Goal: Transaction & Acquisition: Book appointment/travel/reservation

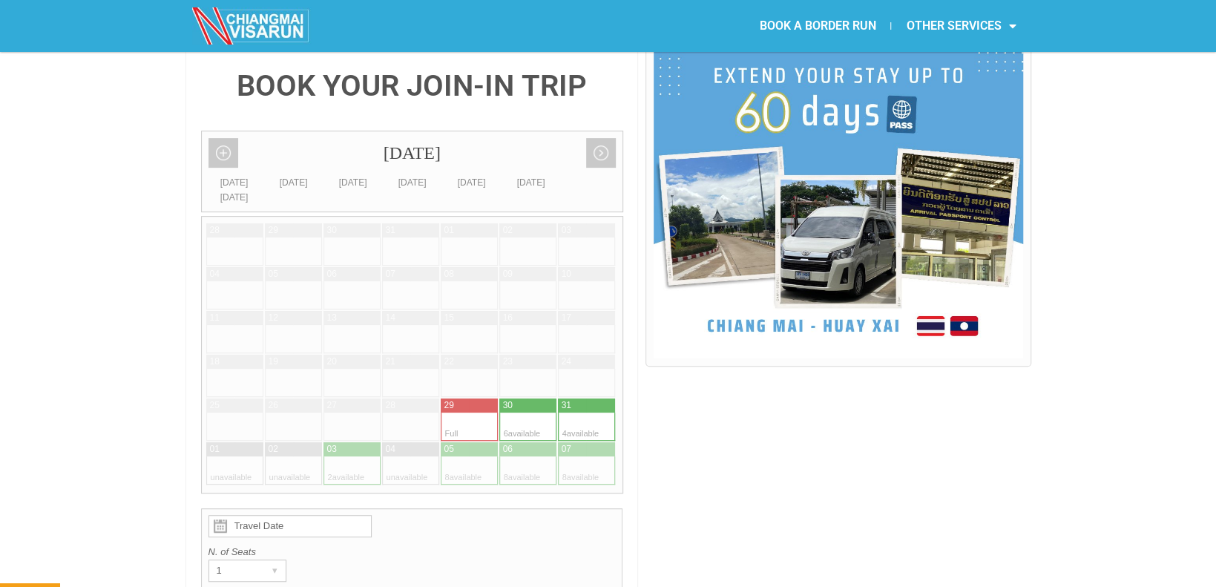
scroll to position [297, 0]
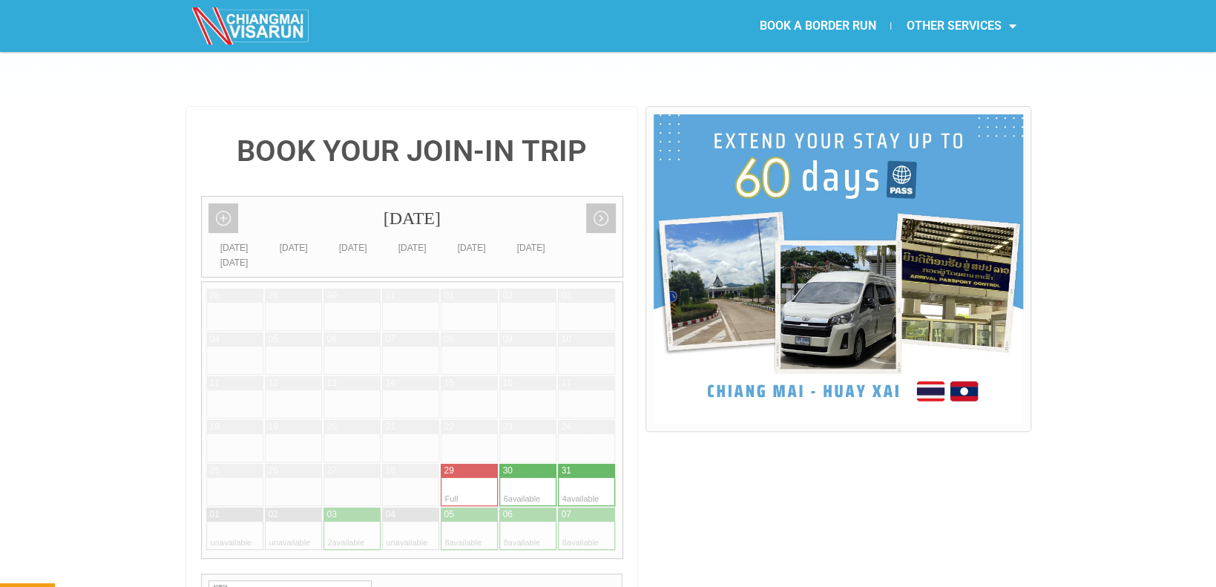
click at [527, 478] on div at bounding box center [541, 492] width 29 height 28
type input "30 August 2025"
radio input "true"
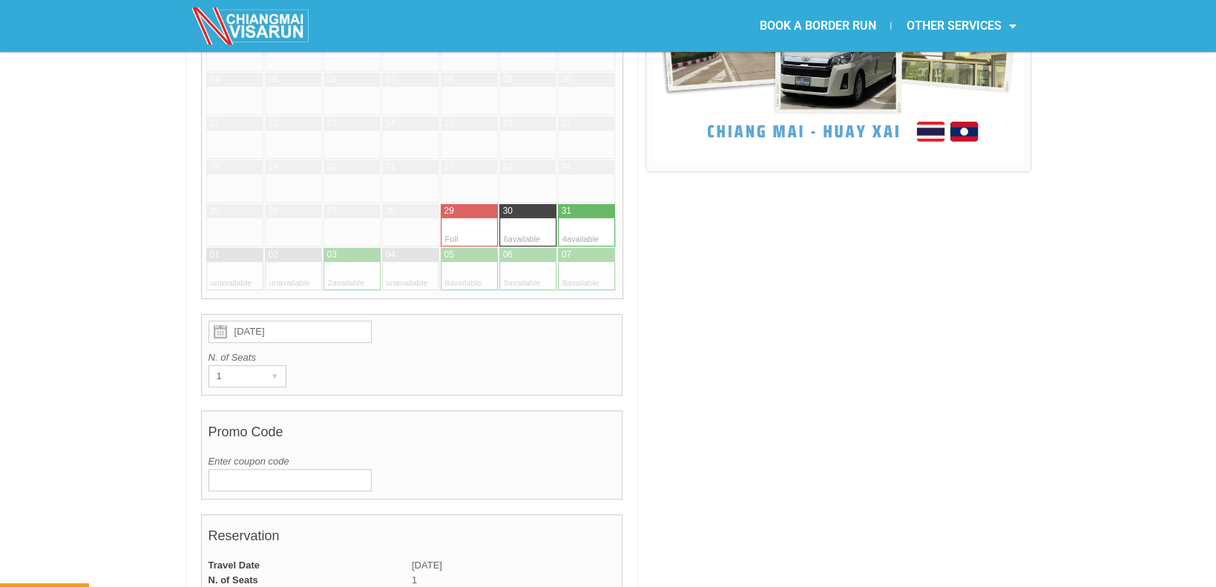
scroll to position [602, 0]
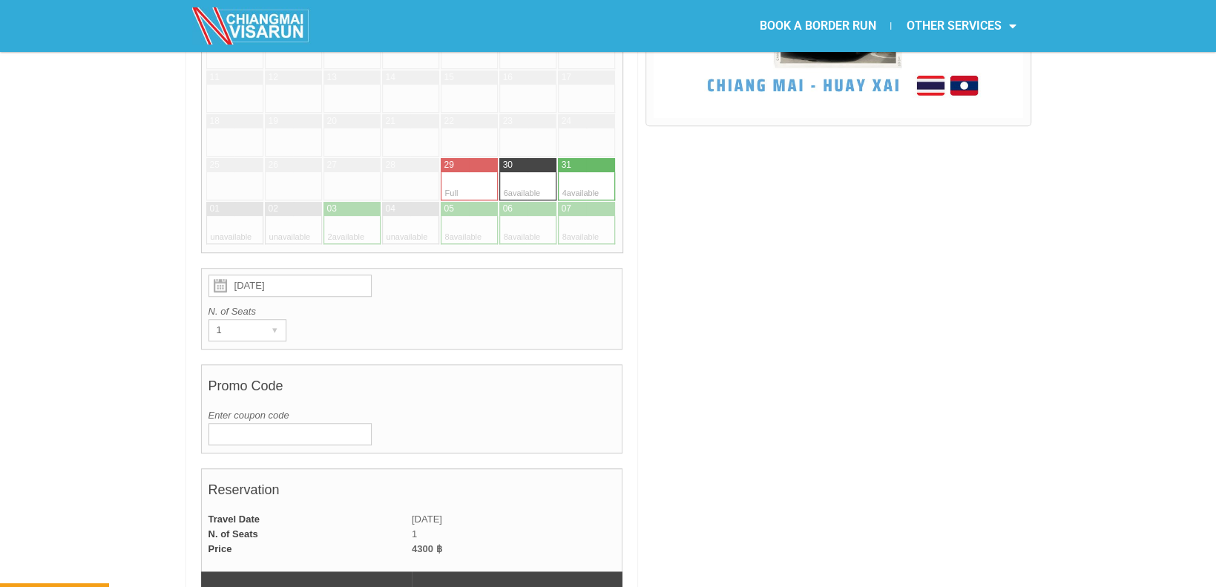
click at [349, 216] on div at bounding box center [337, 230] width 29 height 28
type input "03 September 2025"
radio input "true"
click at [712, 270] on div at bounding box center [837, 564] width 385 height 1529
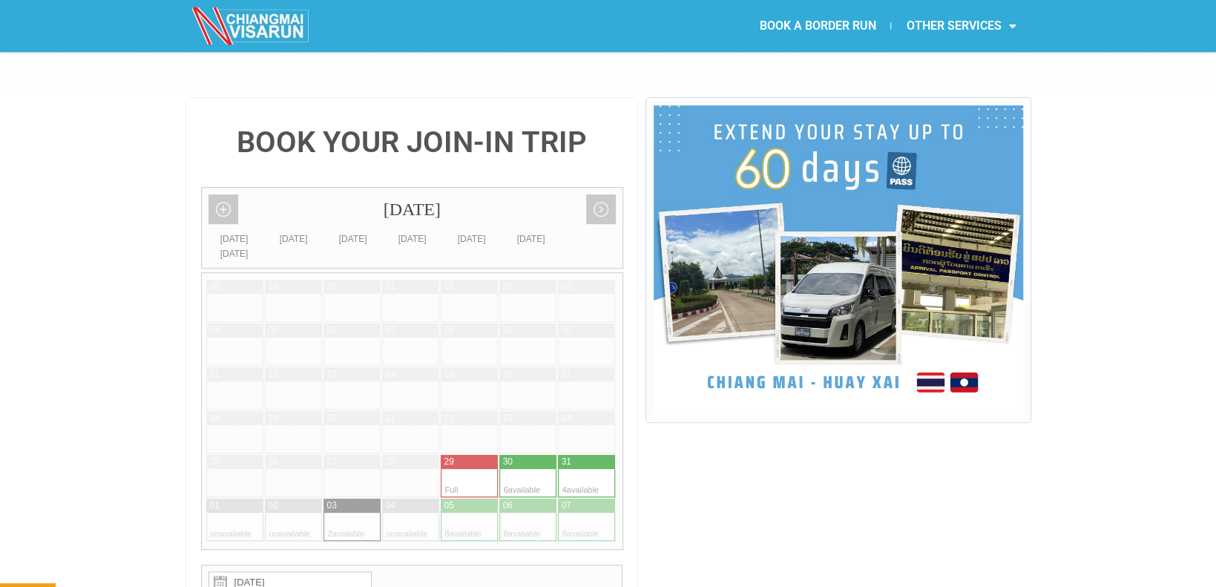
click at [477, 513] on div at bounding box center [483, 527] width 29 height 28
type input "05 September 2025"
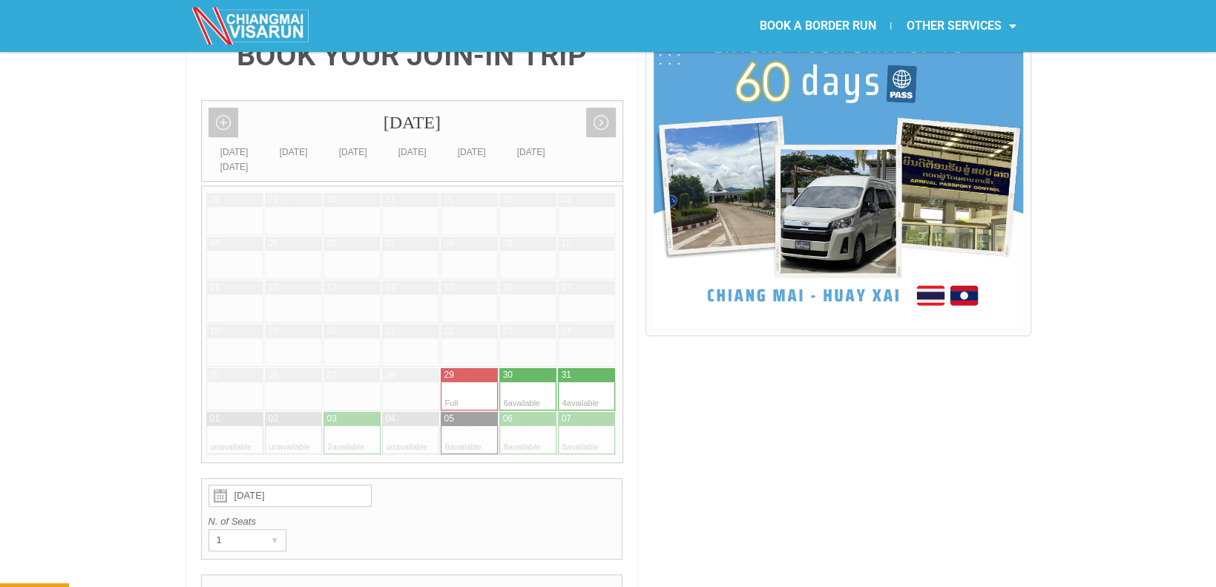
scroll to position [380, 0]
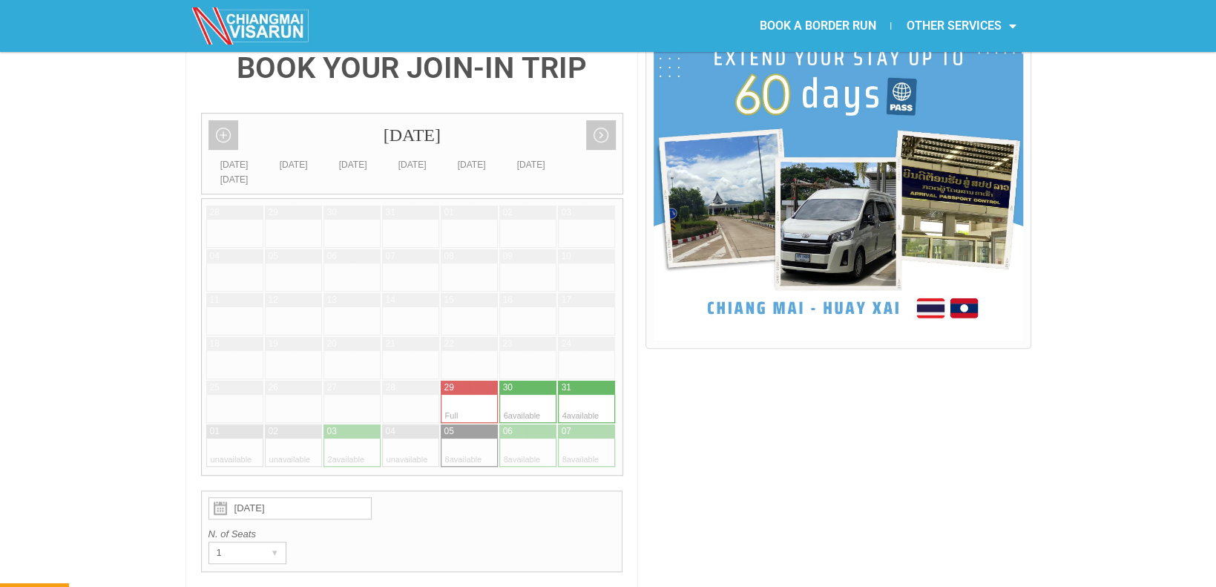
click at [473, 424] on div at bounding box center [483, 431] width 29 height 14
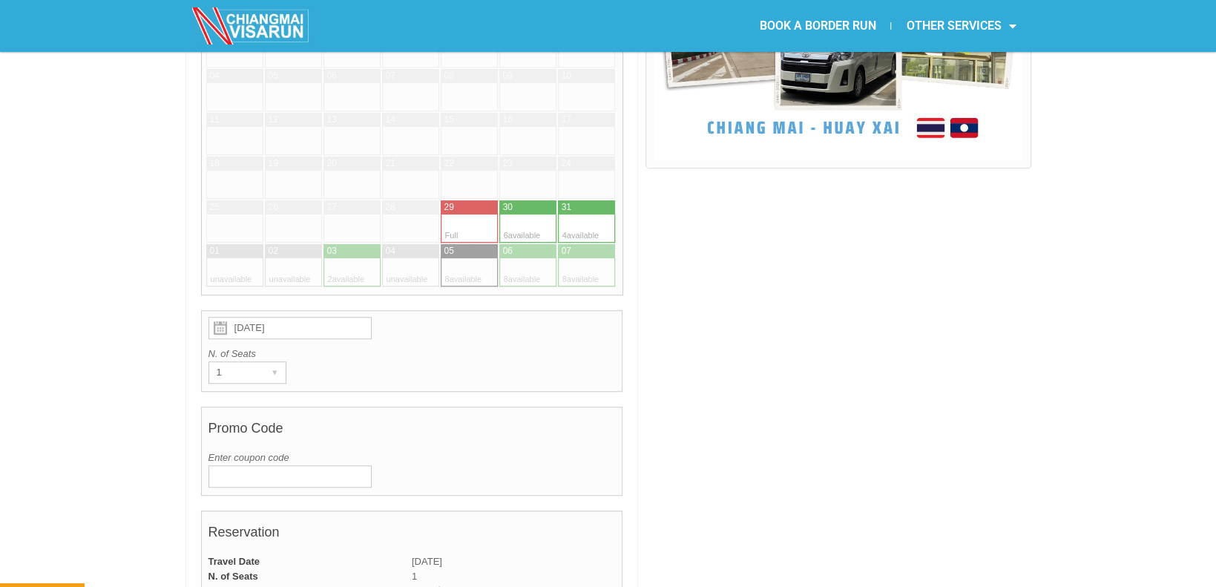
scroll to position [454, 0]
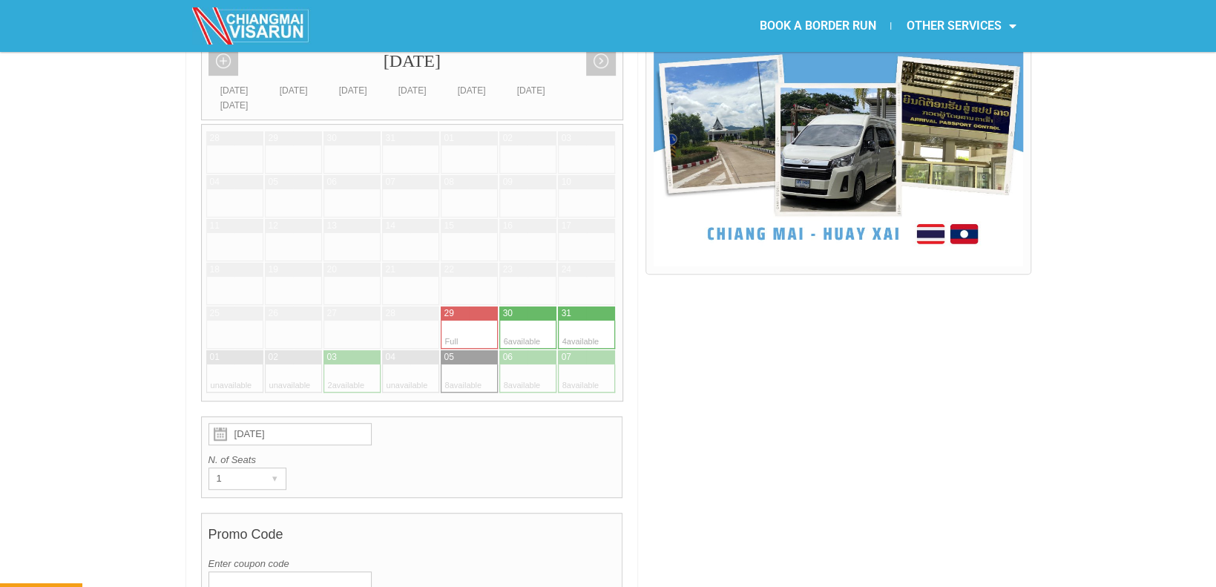
click at [449, 351] on div "05" at bounding box center [449, 357] width 10 height 13
radio input "true"
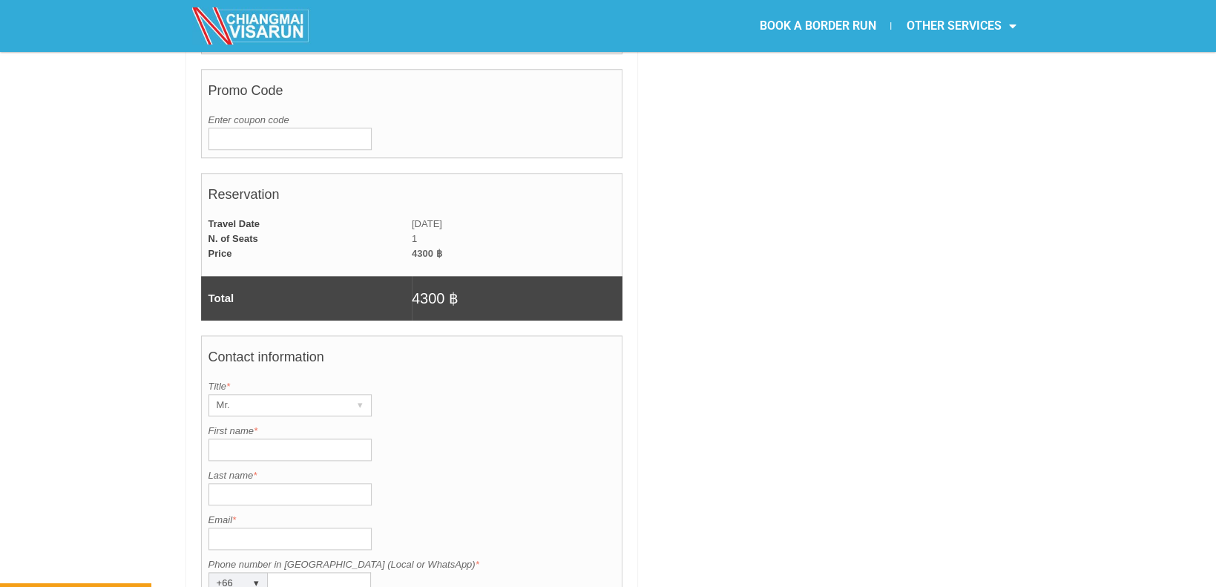
scroll to position [899, 0]
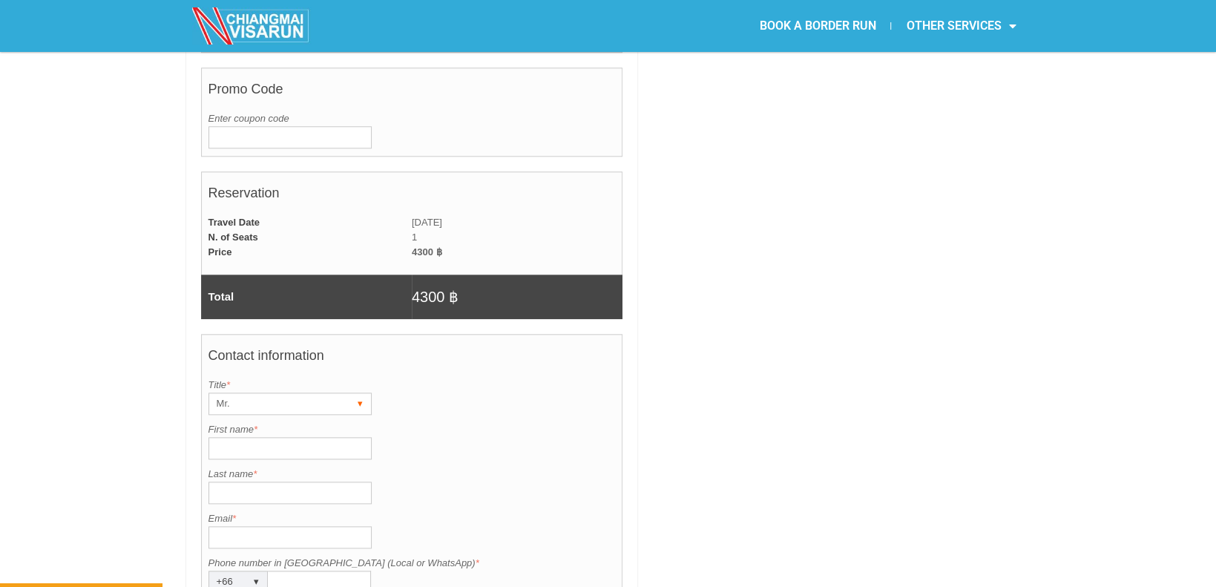
click at [276, 393] on div "Mr." at bounding box center [276, 403] width 134 height 21
click at [283, 393] on div "Mr." at bounding box center [276, 403] width 134 height 21
click at [266, 437] on input "First name *" at bounding box center [289, 448] width 163 height 22
type input "Rodrigo"
type input "Paula"
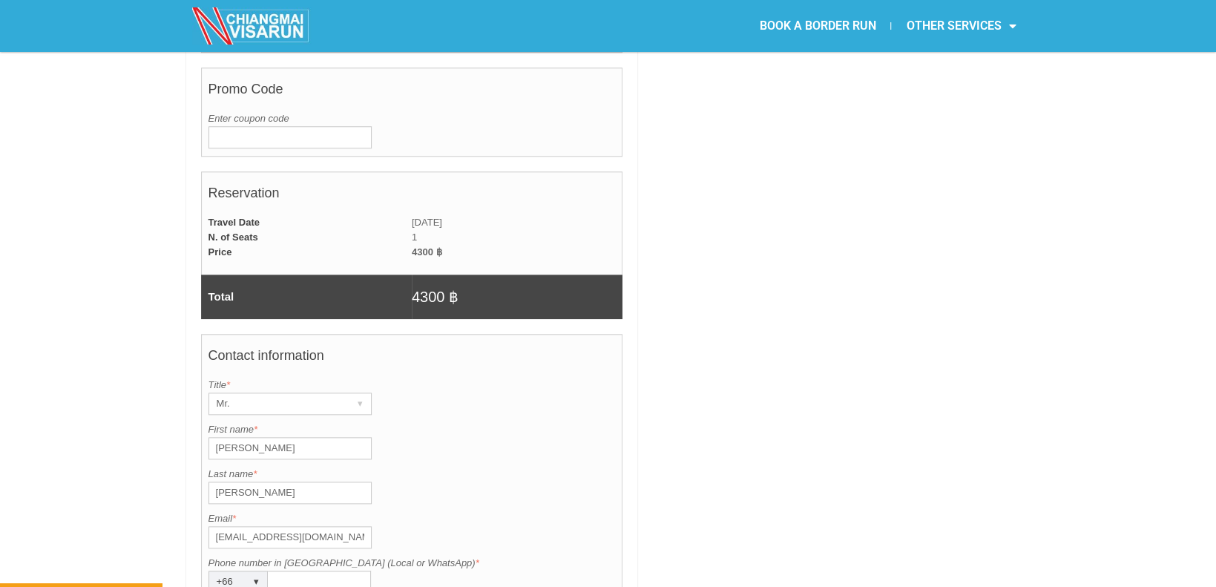
type input "rogohenirque@gmail.com"
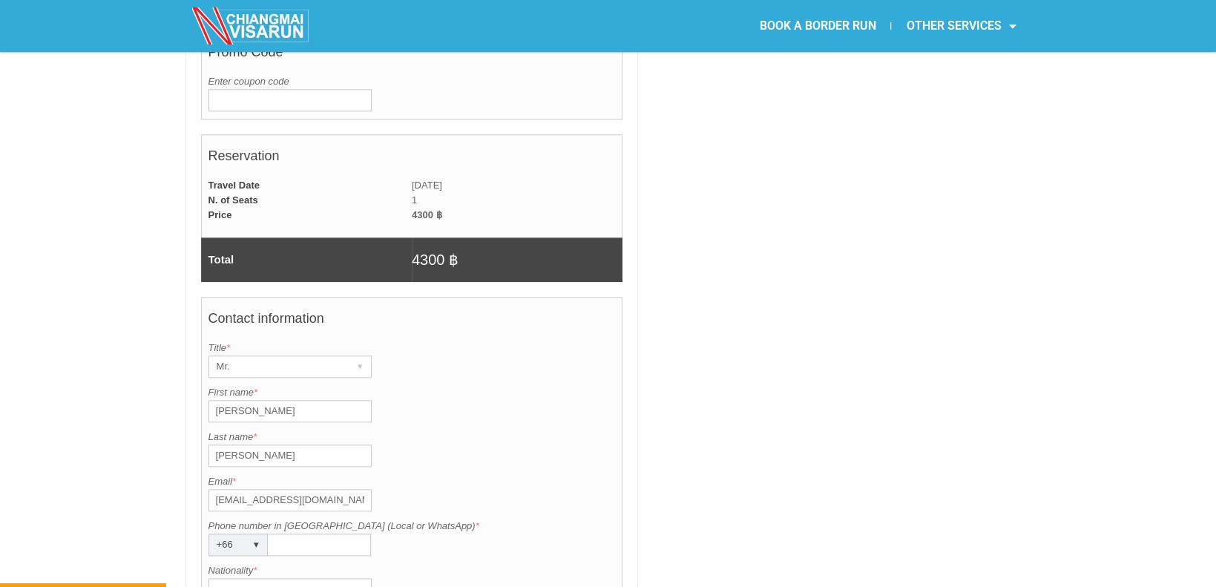
scroll to position [1047, 0]
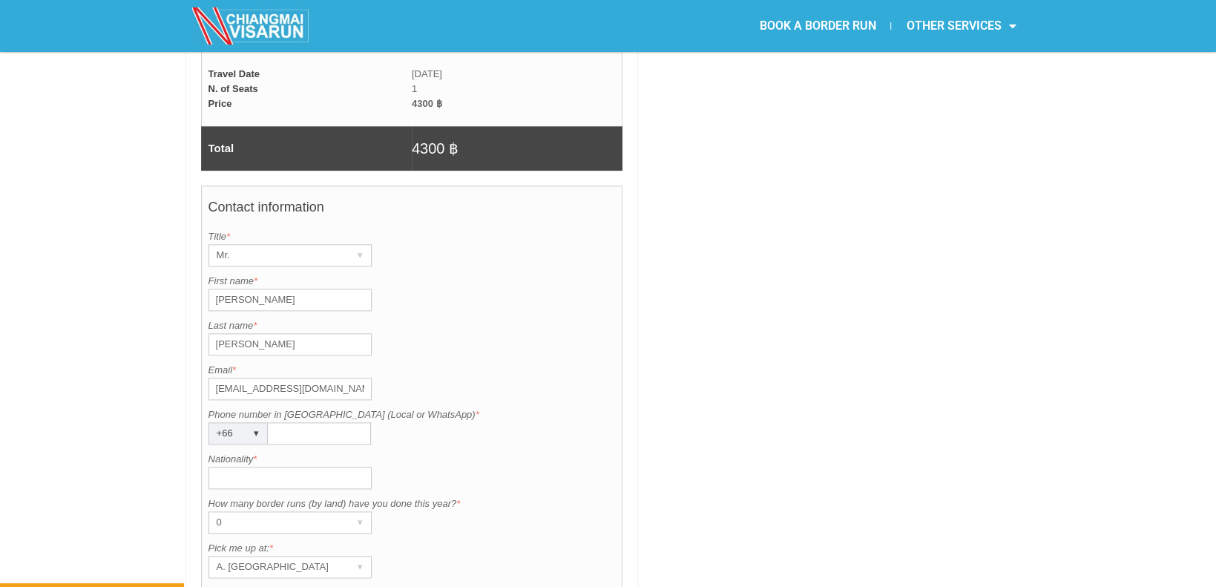
click at [269, 422] on input "Phone number in Thailand (Local or WhatsApp) *" at bounding box center [319, 433] width 103 height 22
click at [227, 423] on div "+66" at bounding box center [224, 433] width 30 height 21
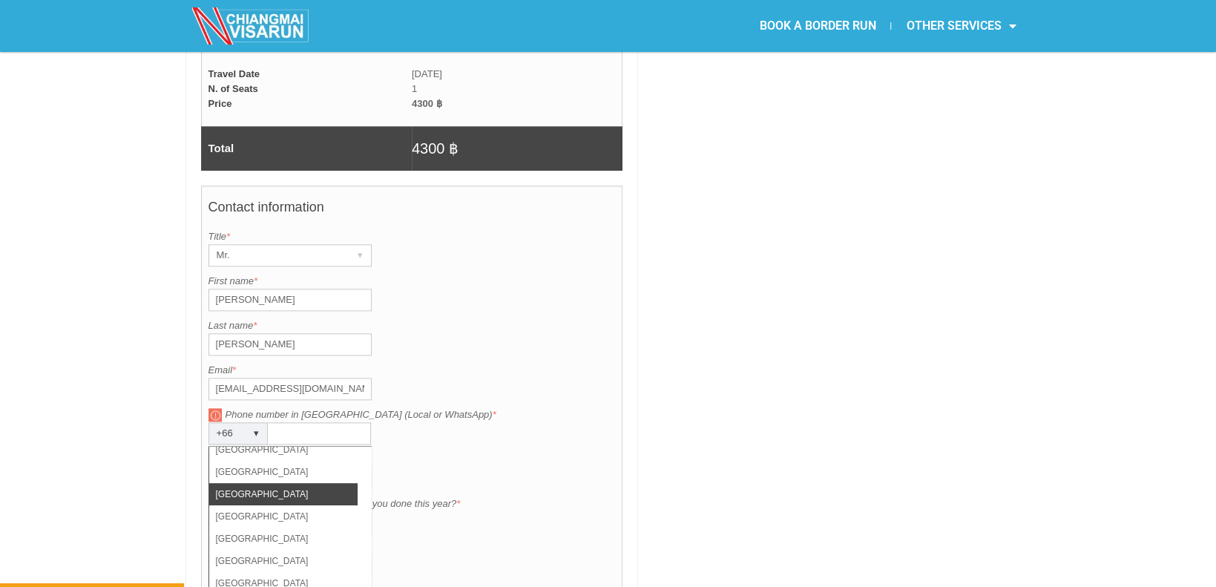
click at [243, 483] on li "Brazil" at bounding box center [283, 494] width 148 height 22
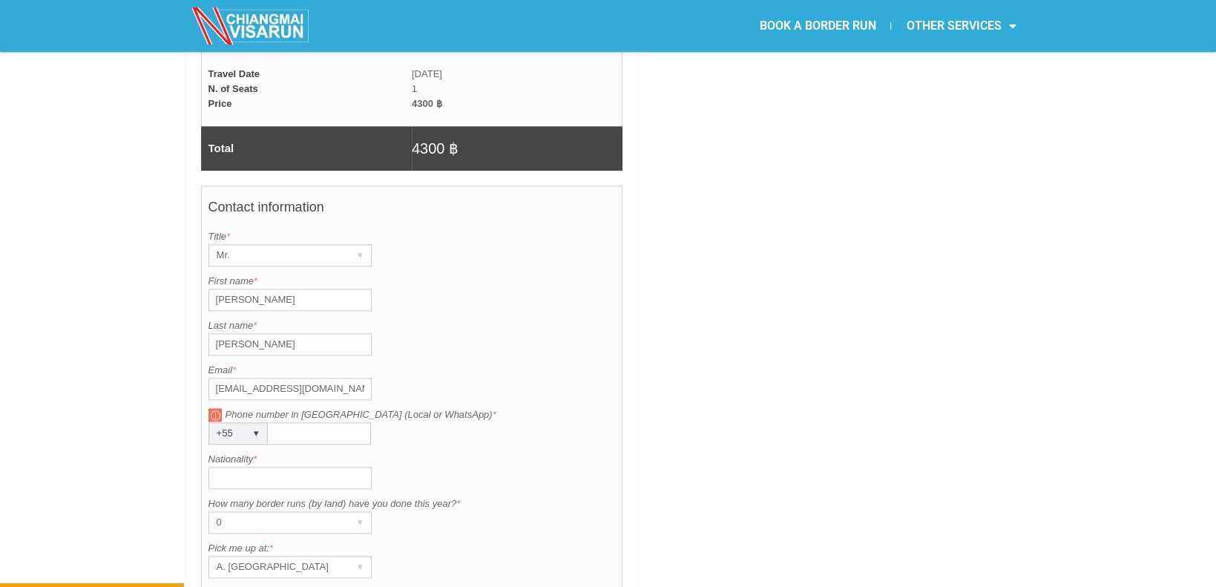
click at [337, 422] on input "Phone number in Thailand (Local or WhatsApp) *" at bounding box center [319, 433] width 103 height 22
type input "11996815670"
type input "Brazilian"
click at [343, 511] on div "0 ▾" at bounding box center [289, 522] width 163 height 22
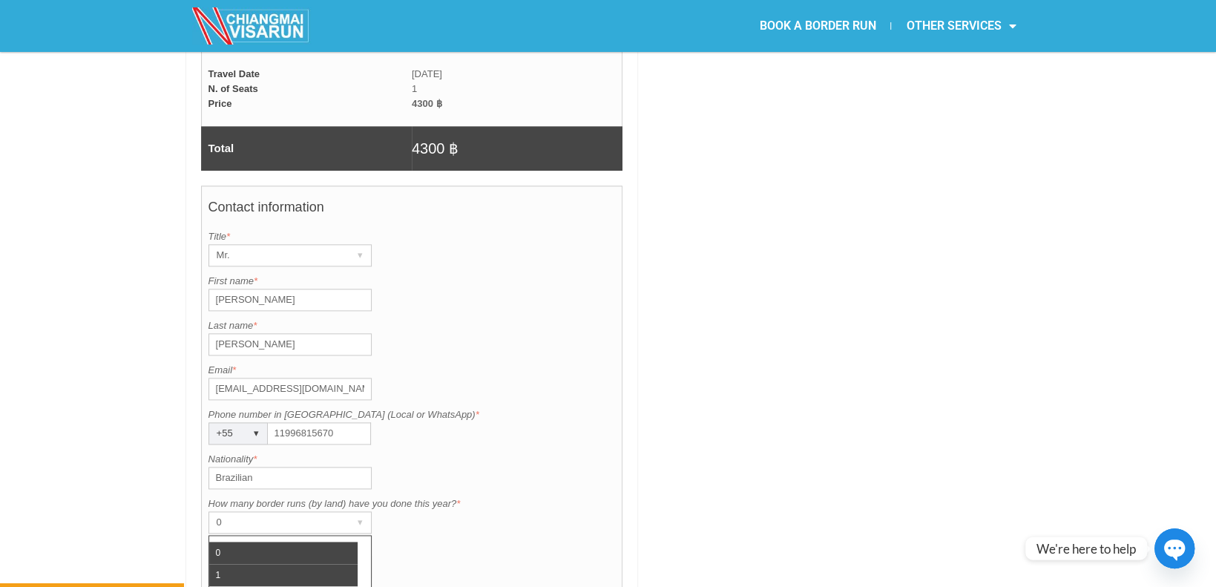
click at [300, 564] on li "1" at bounding box center [283, 575] width 148 height 22
click at [300, 556] on div "A. Centara Riverside Hotel" at bounding box center [276, 566] width 134 height 21
click at [418, 496] on div "How many border runs (by land) have you done this year? is required. How many b…" at bounding box center [411, 514] width 407 height 37
click at [330, 512] on div "1" at bounding box center [276, 522] width 134 height 21
click at [300, 541] on li "0" at bounding box center [283, 552] width 148 height 22
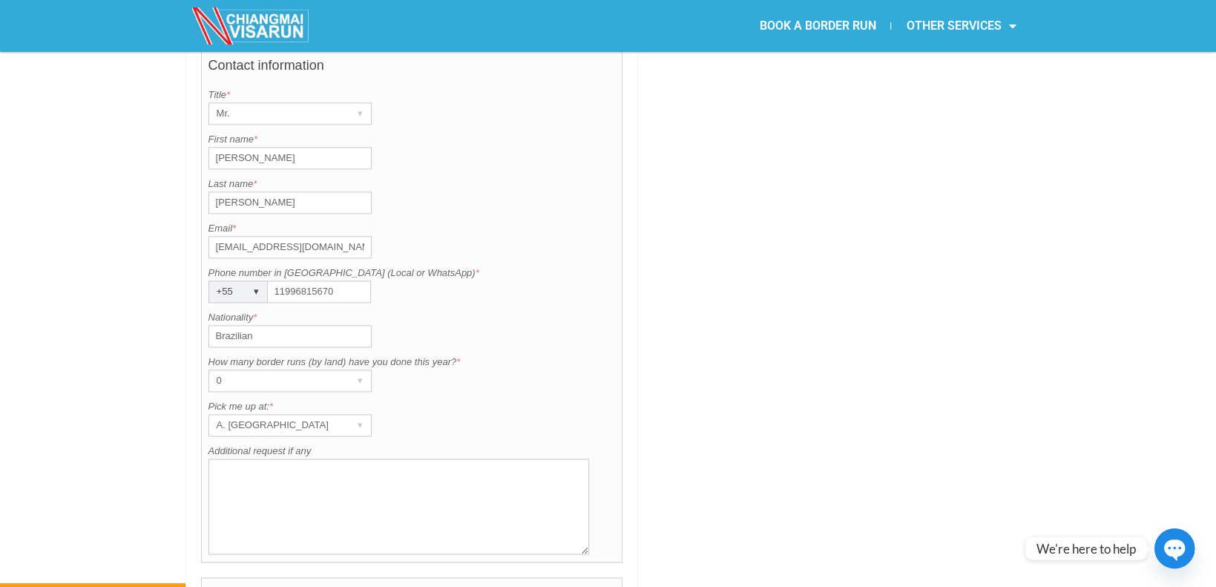
scroll to position [1196, 0]
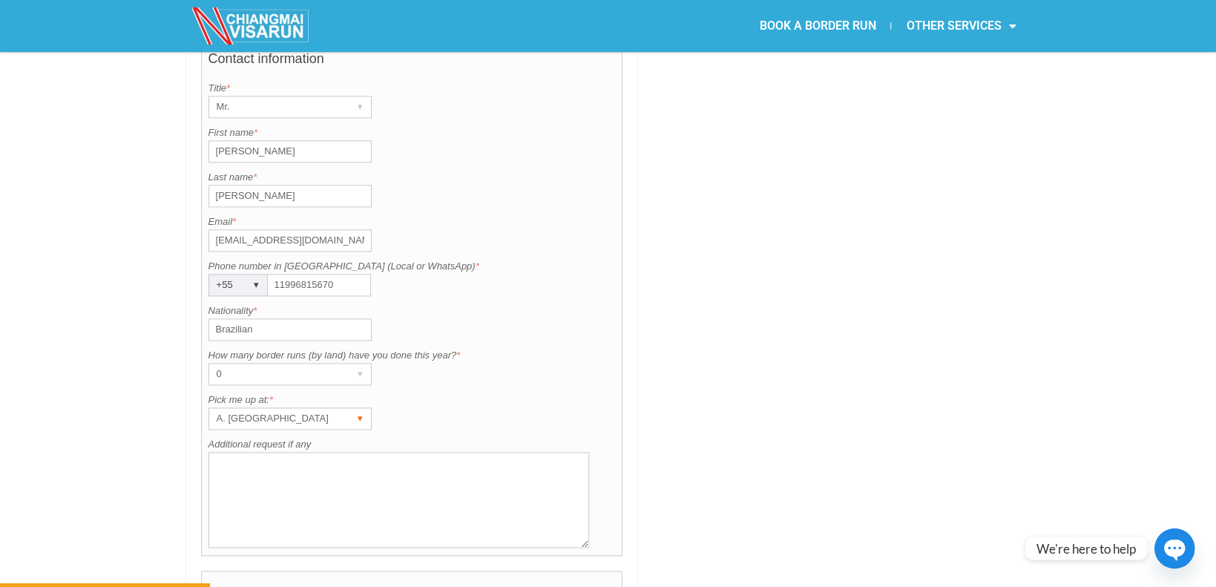
click at [309, 408] on div "A. Centara Riverside Hotel" at bounding box center [276, 418] width 134 height 21
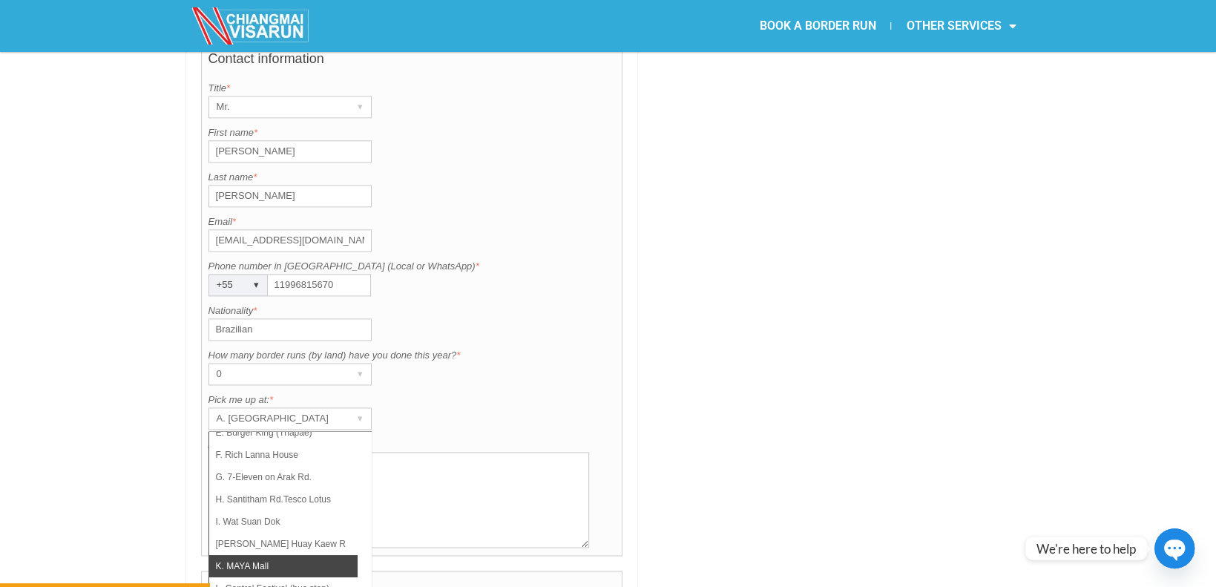
click at [278, 555] on li "K. MAYA Mall" at bounding box center [283, 566] width 148 height 22
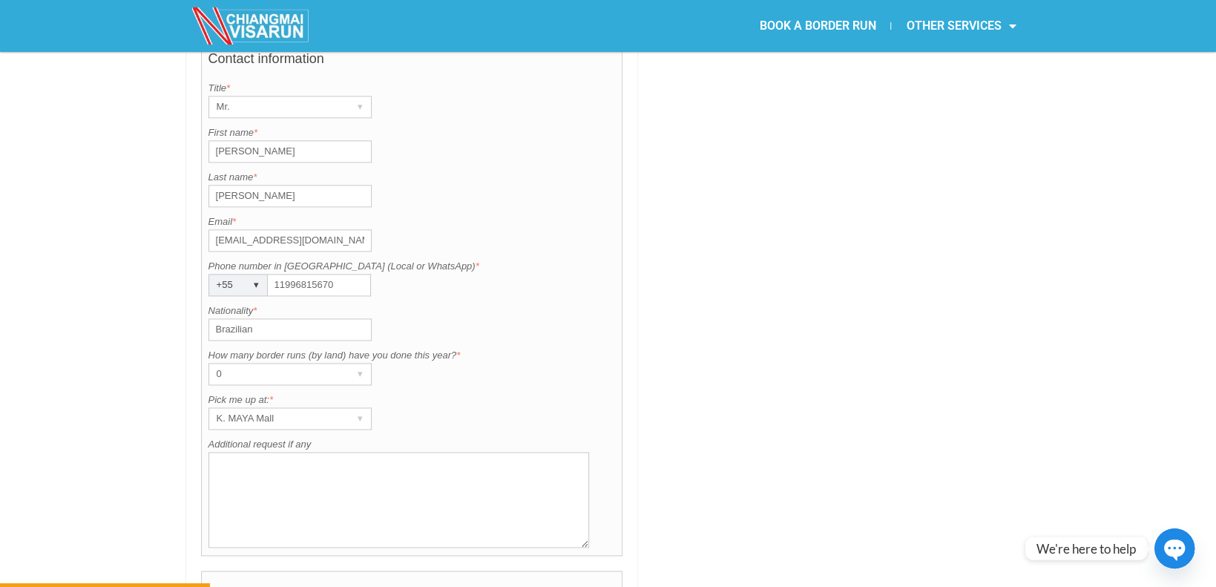
click at [371, 452] on textarea "Additional request if any" at bounding box center [398, 500] width 381 height 96
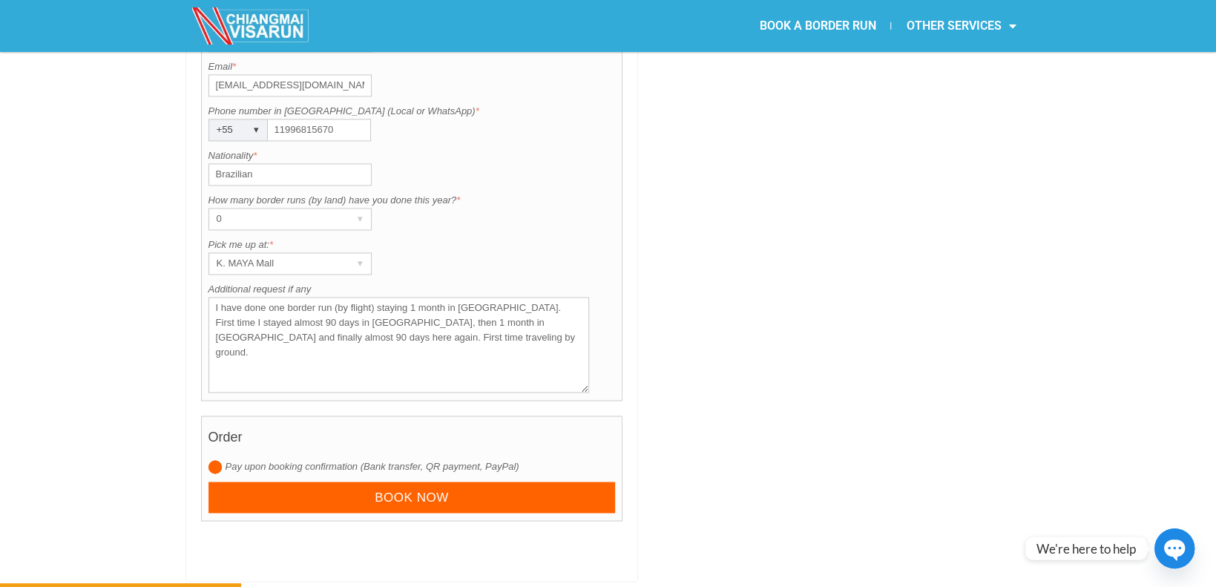
scroll to position [1344, 0]
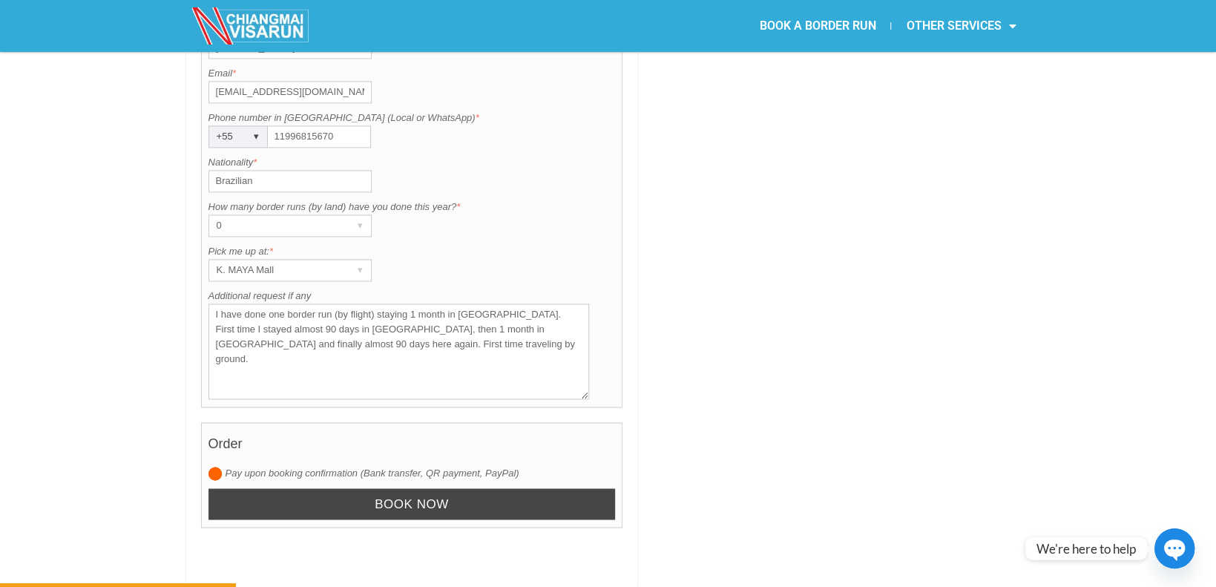
type textarea "I have done one border run (by flight) staying 1 month in Cambodia. First time …"
click at [437, 488] on input "Book now" at bounding box center [411, 504] width 407 height 32
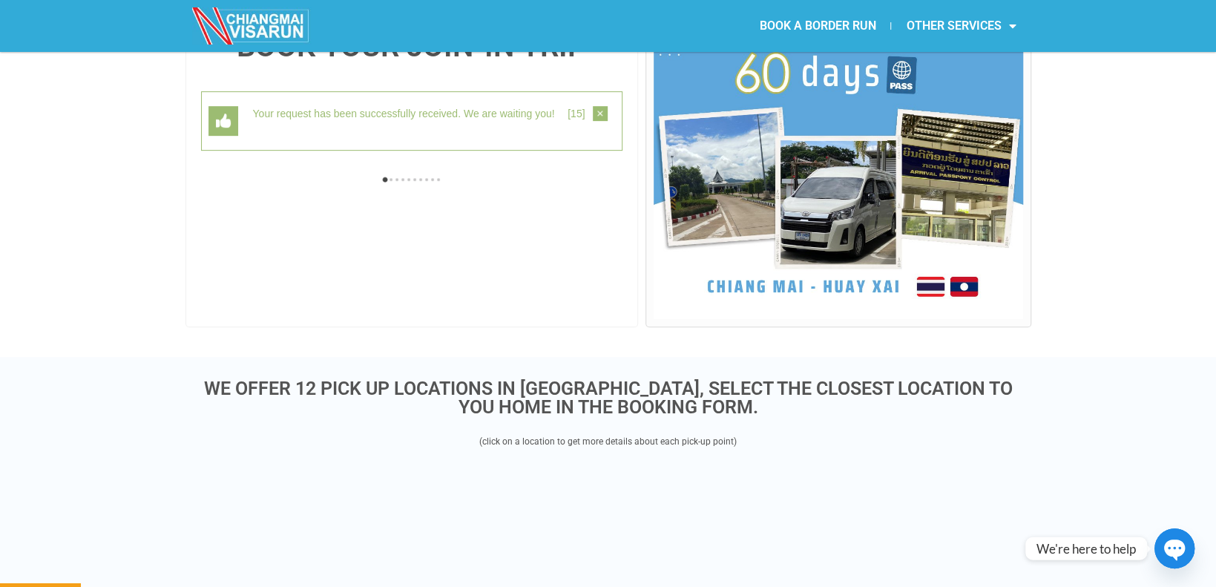
scroll to position [383, 0]
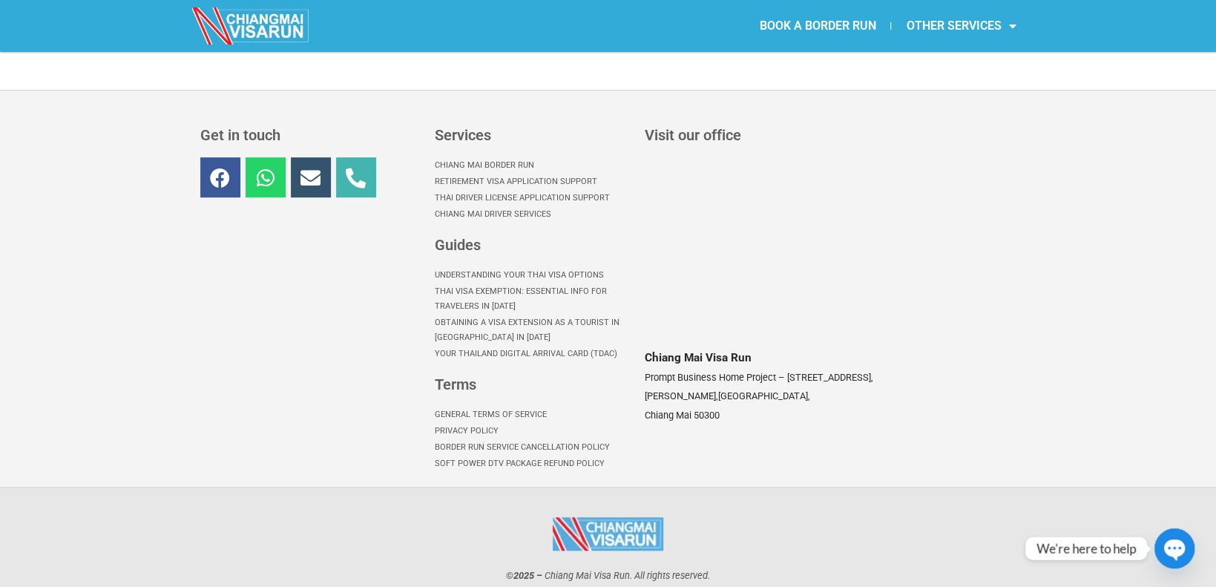
scroll to position [439, 0]
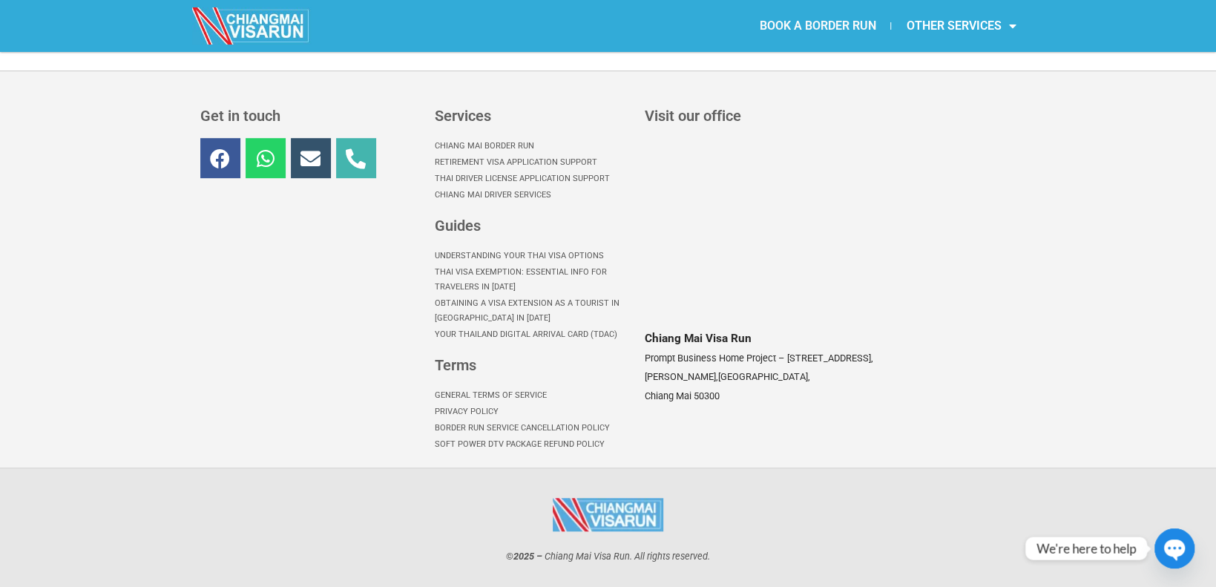
click at [818, 24] on link "BOOK A BORDER RUN" at bounding box center [817, 26] width 146 height 34
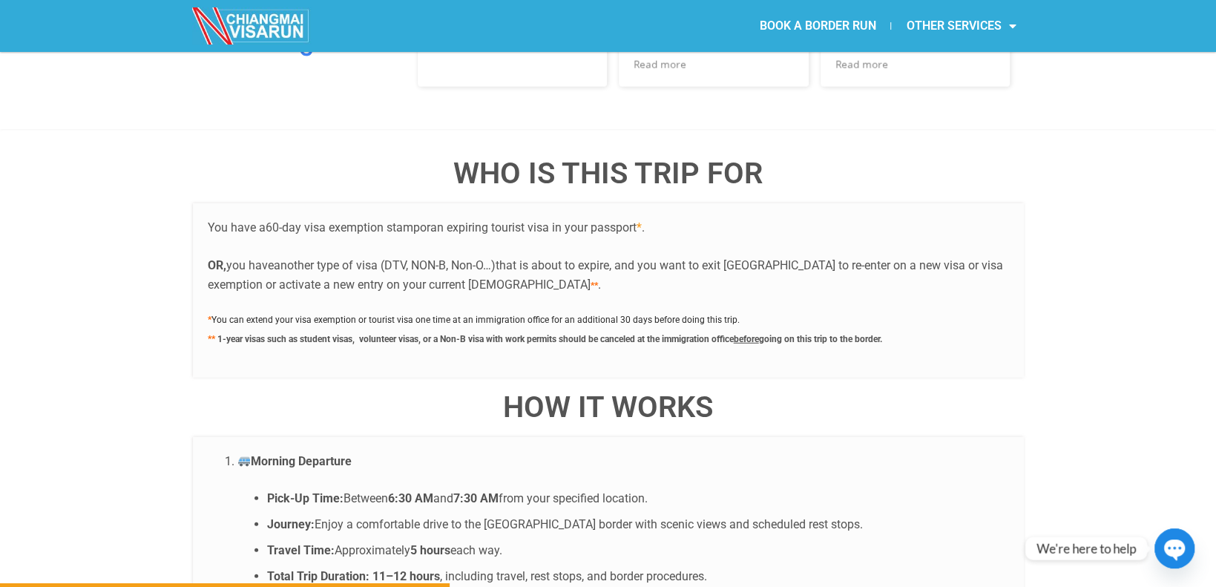
scroll to position [2522, 0]
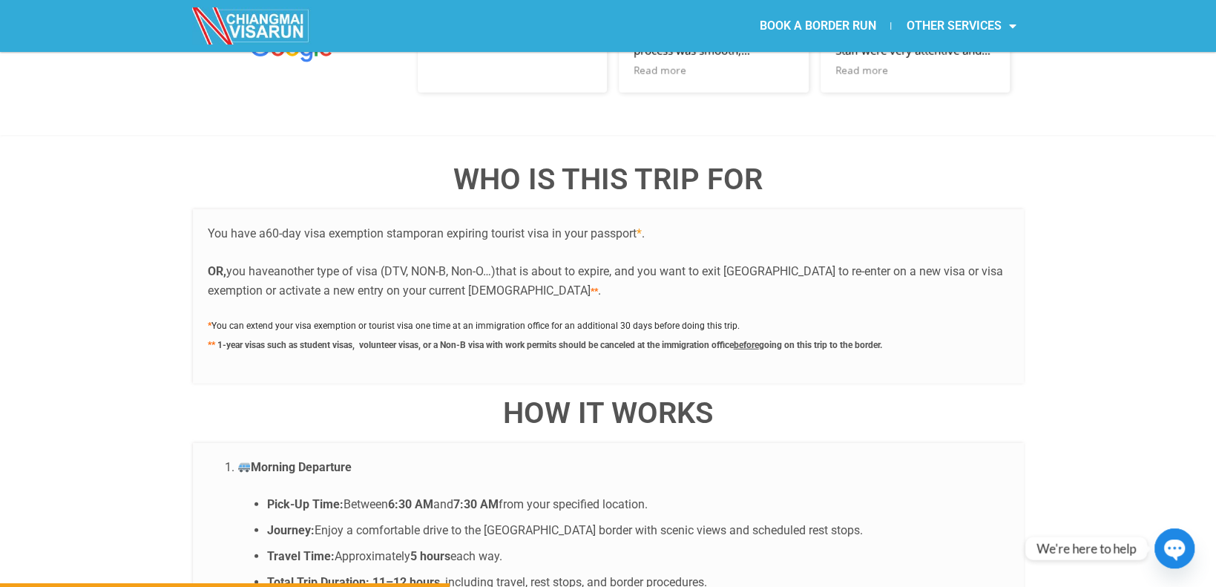
click at [854, 28] on link "BOOK A BORDER RUN" at bounding box center [817, 26] width 146 height 34
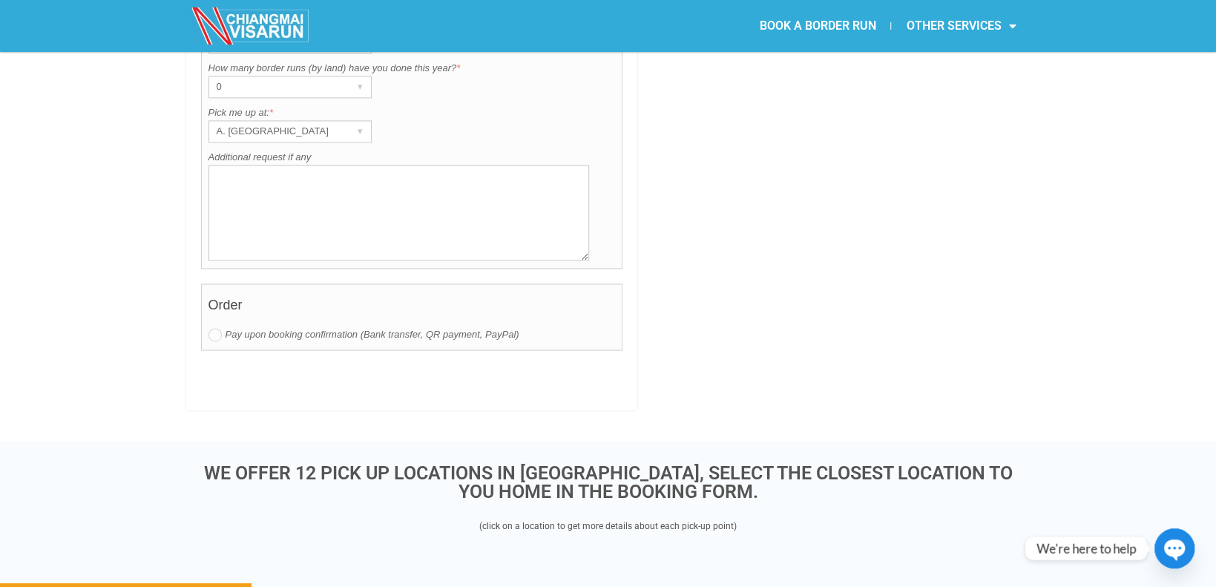
scroll to position [1632, 0]
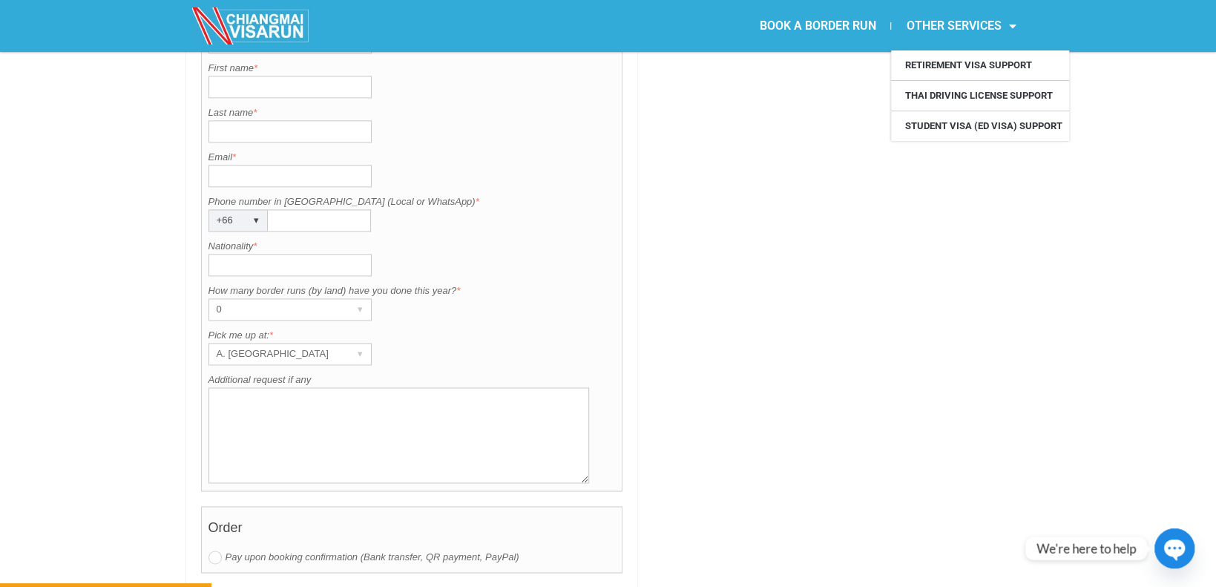
click at [981, 28] on link "OTHER SERVICES" at bounding box center [960, 26] width 139 height 34
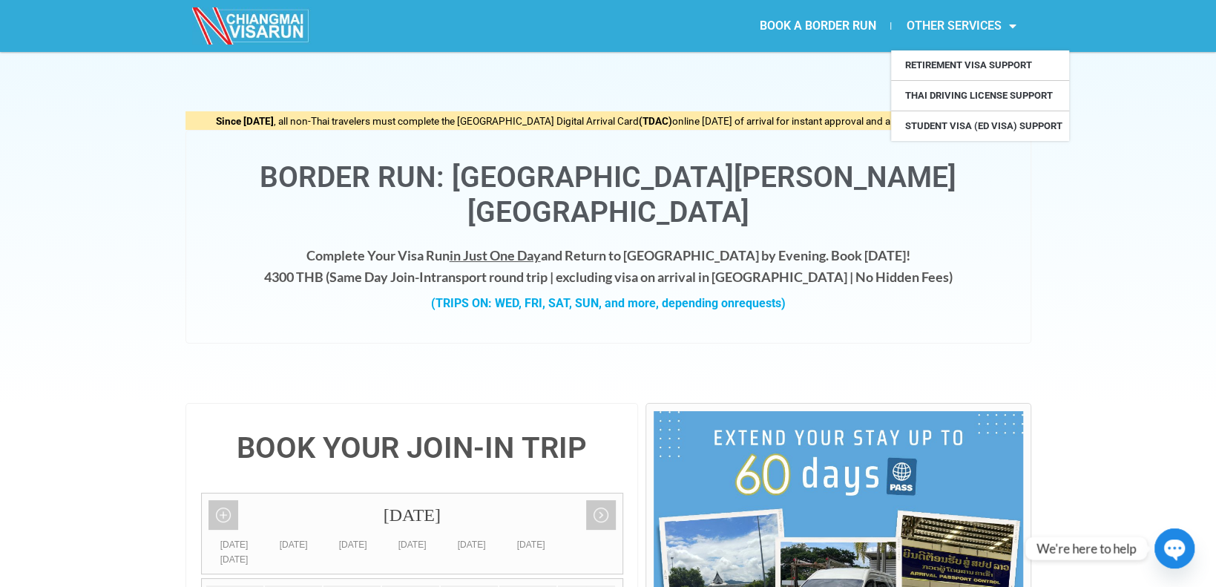
click at [277, 22] on img at bounding box center [251, 25] width 119 height 37
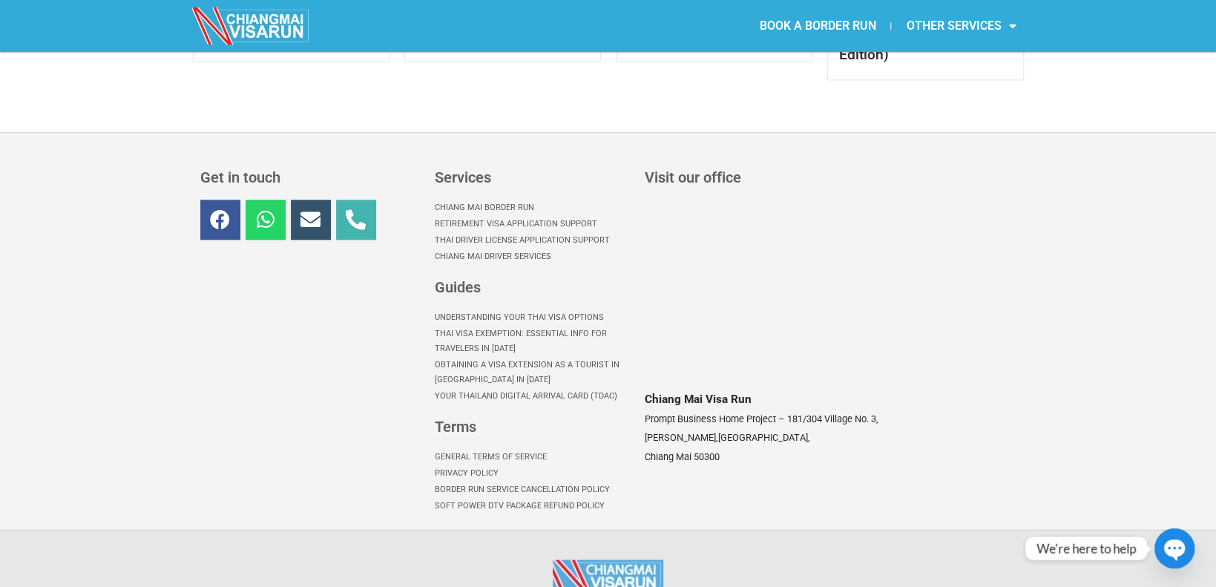
scroll to position [1101, 0]
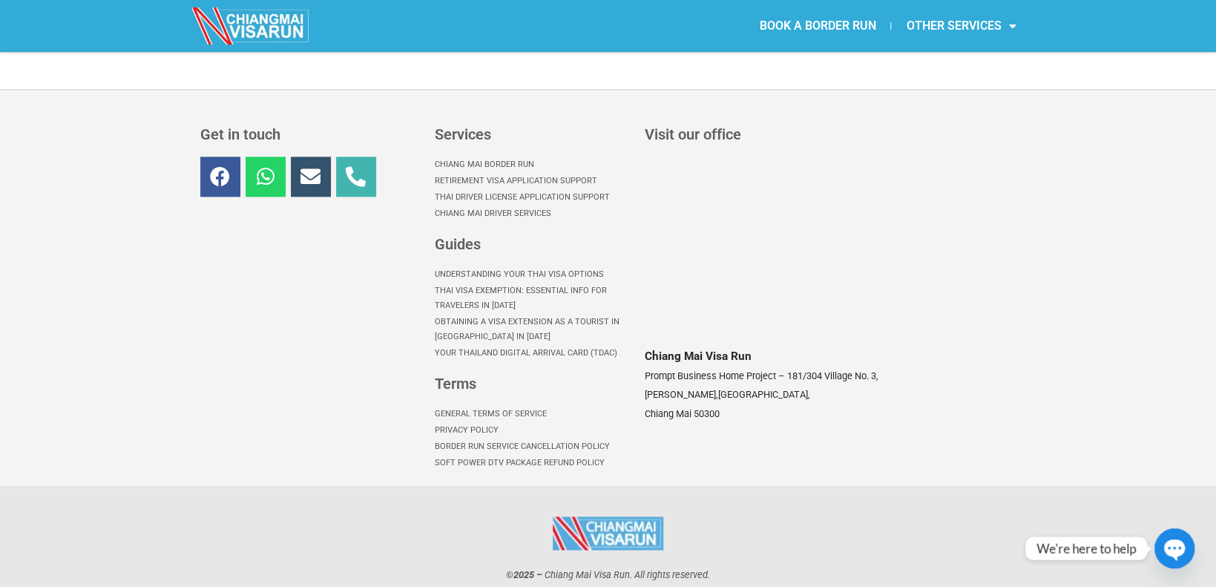
click at [510, 156] on link "Chiang Mai Border Run" at bounding box center [532, 164] width 195 height 16
